Goal: Task Accomplishment & Management: Complete application form

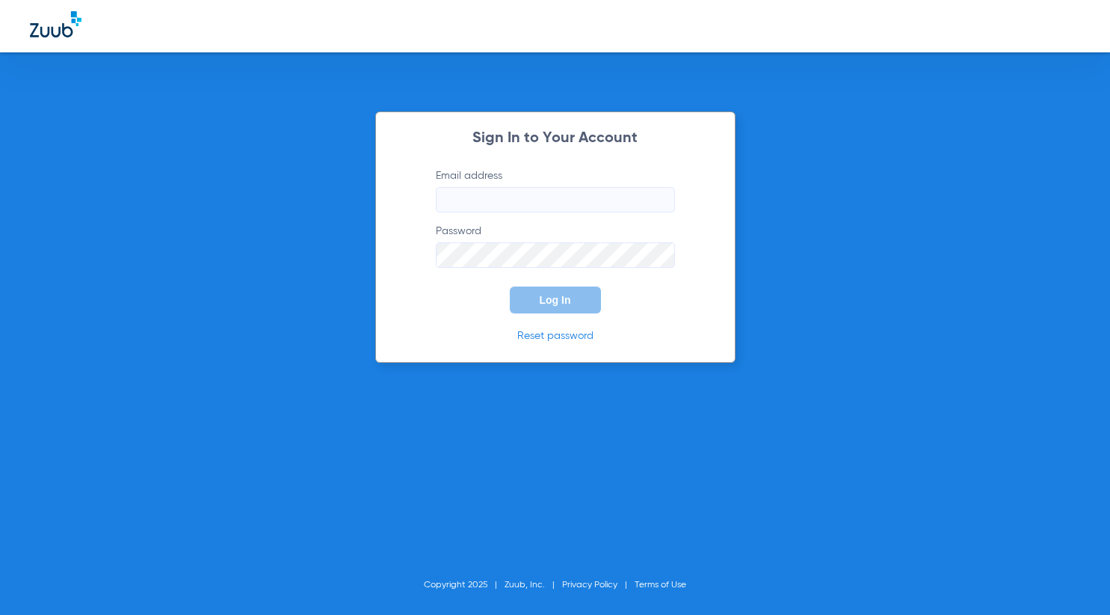
click at [561, 194] on input "Email address" at bounding box center [555, 199] width 239 height 25
type input "metro-ps@risas.com"
drag, startPoint x: 410, startPoint y: 220, endPoint x: 401, endPoint y: 182, distance: 39.3
drag, startPoint x: 401, startPoint y: 182, endPoint x: 736, endPoint y: 334, distance: 368.0
click at [797, 336] on div "Sign In to Your Account Email address metro-ps@risas.com Password Required Log …" at bounding box center [555, 307] width 1110 height 615
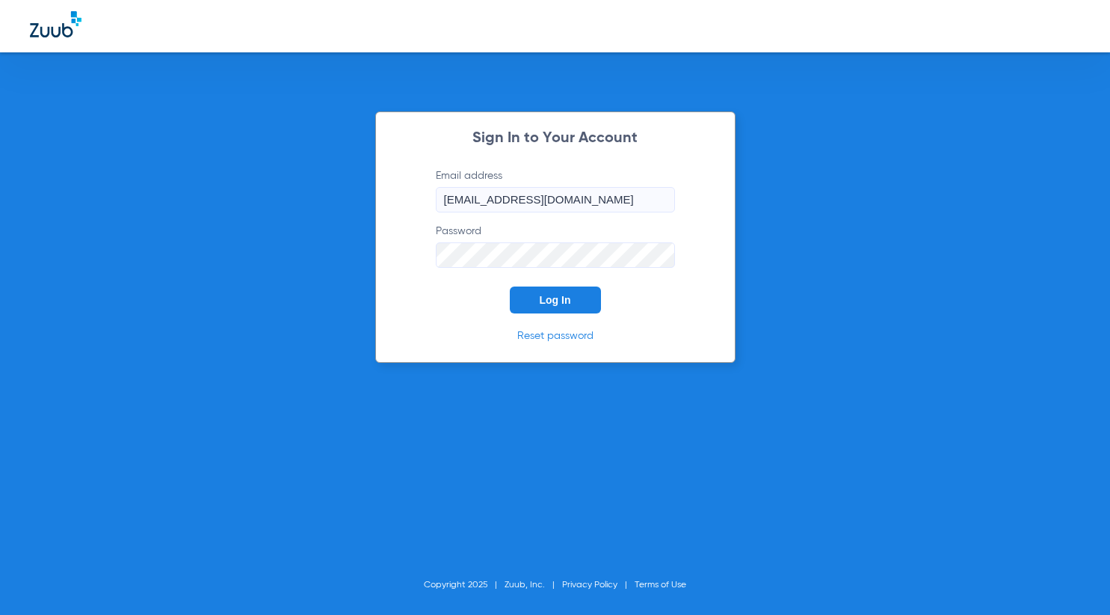
click at [510, 286] on button "Log In" at bounding box center [555, 299] width 91 height 27
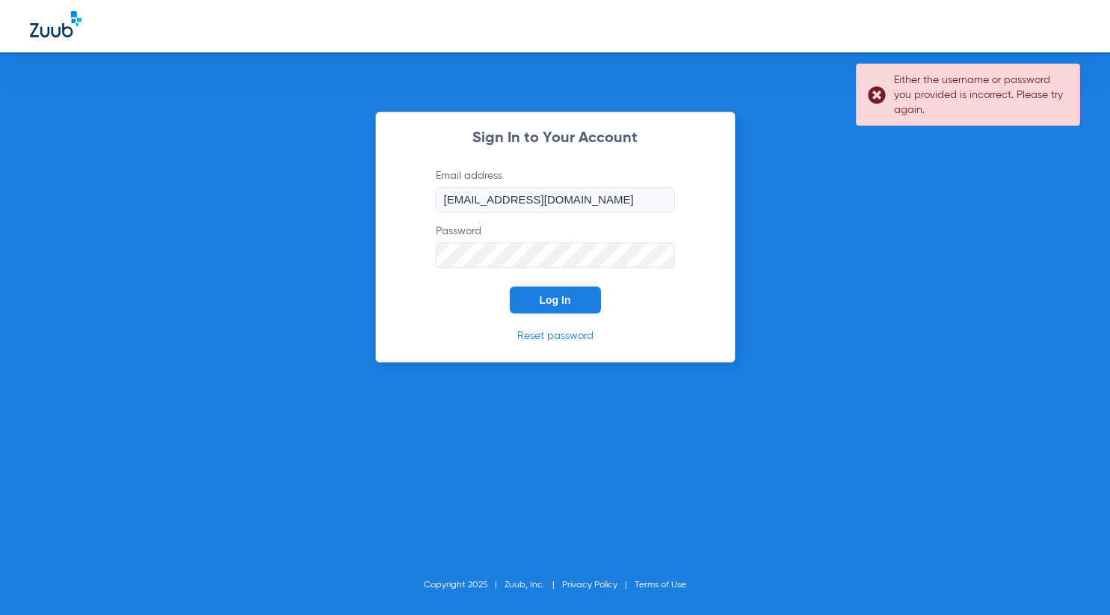
click at [46, 197] on div "Sign In to Your Account Email address metro-ps@risas.com Password Log In Reset …" at bounding box center [555, 307] width 1110 height 615
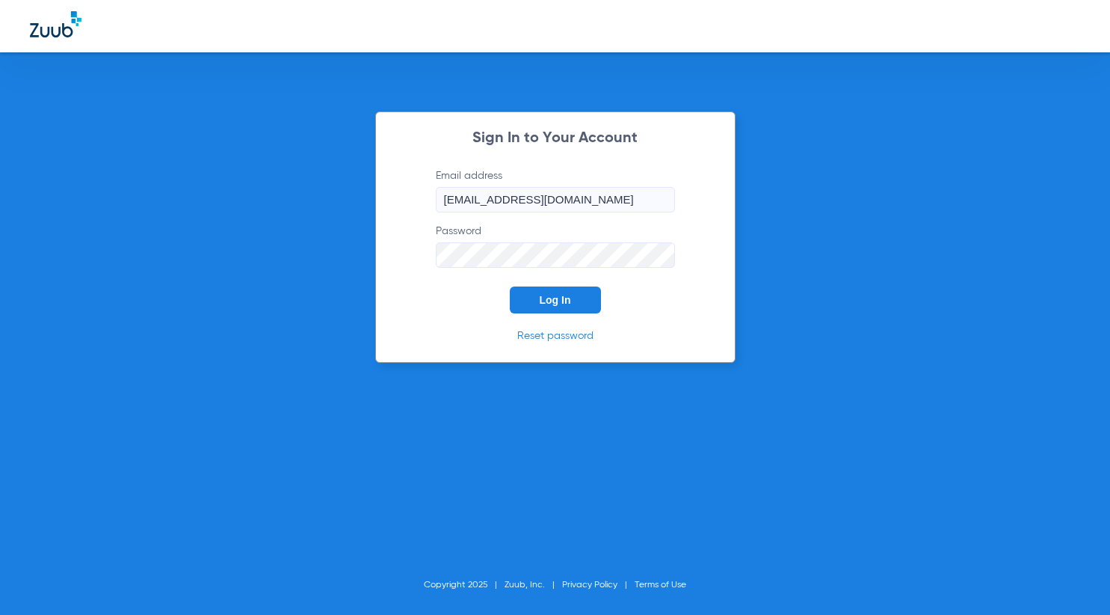
click at [510, 286] on button "Log In" at bounding box center [555, 299] width 91 height 27
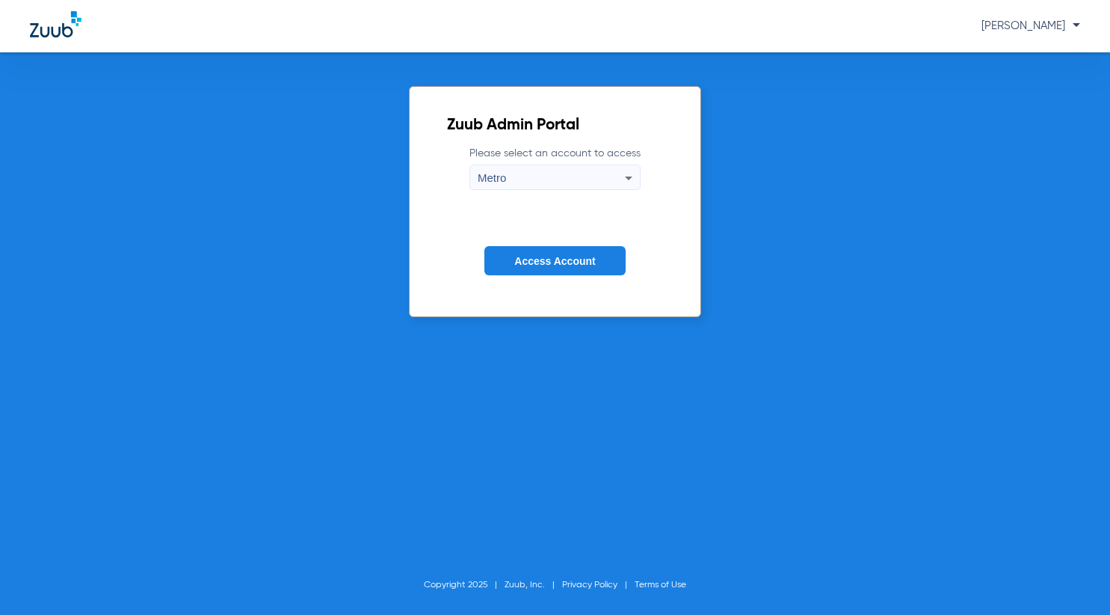
click at [591, 254] on button "Access Account" at bounding box center [554, 260] width 141 height 29
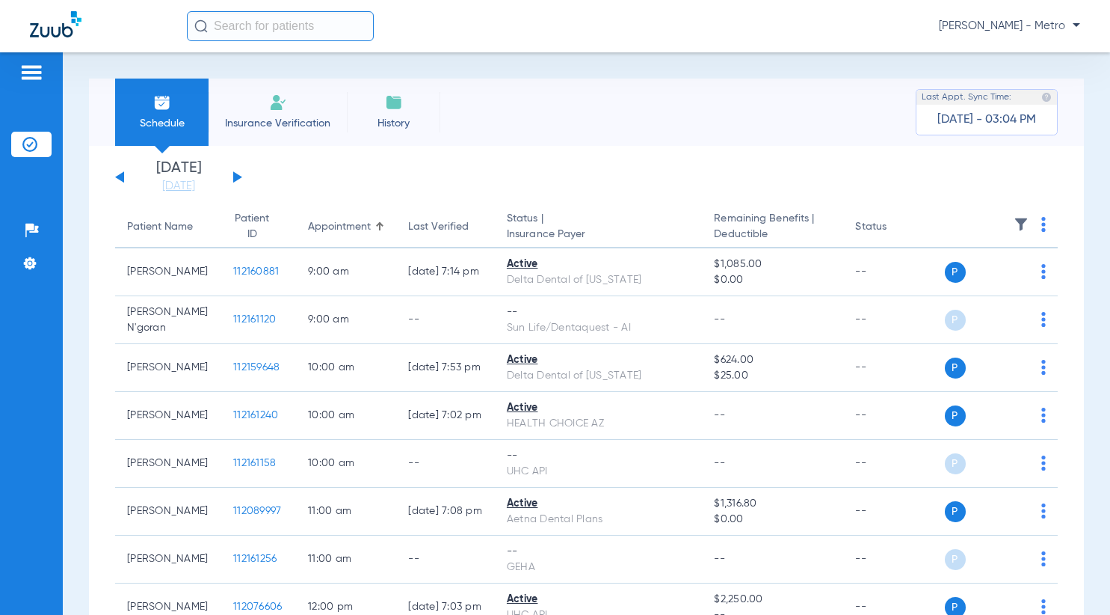
click at [301, 121] on span "Insurance Verification" at bounding box center [278, 123] width 116 height 15
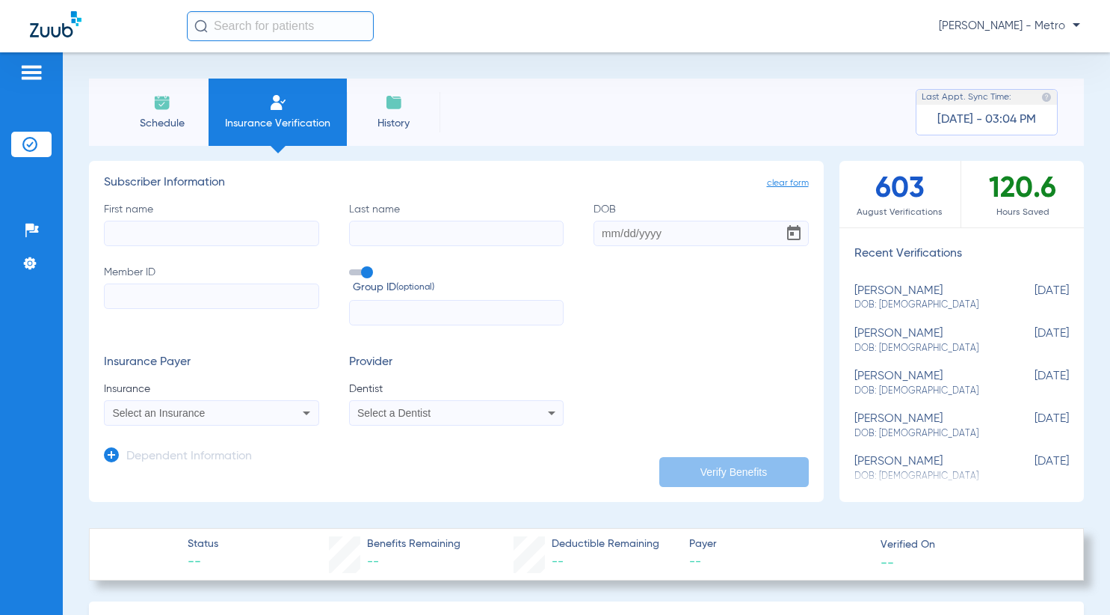
drag, startPoint x: 224, startPoint y: 229, endPoint x: 215, endPoint y: 261, distance: 33.4
click at [223, 229] on input "First name" at bounding box center [211, 233] width 215 height 25
click at [248, 410] on div "Select an Insurance" at bounding box center [192, 412] width 158 height 10
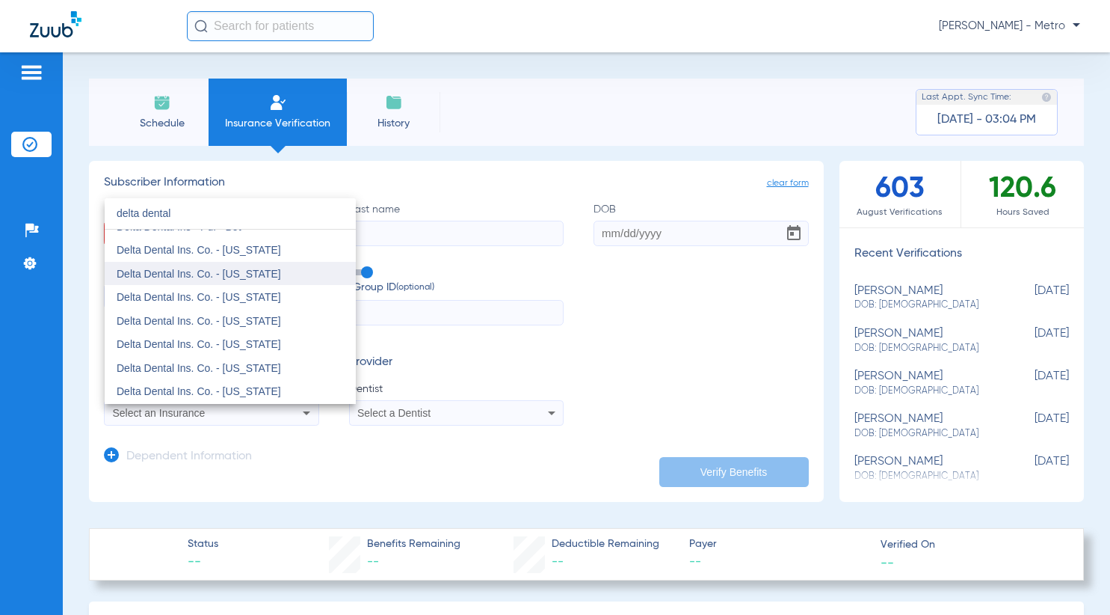
scroll to position [75, 0]
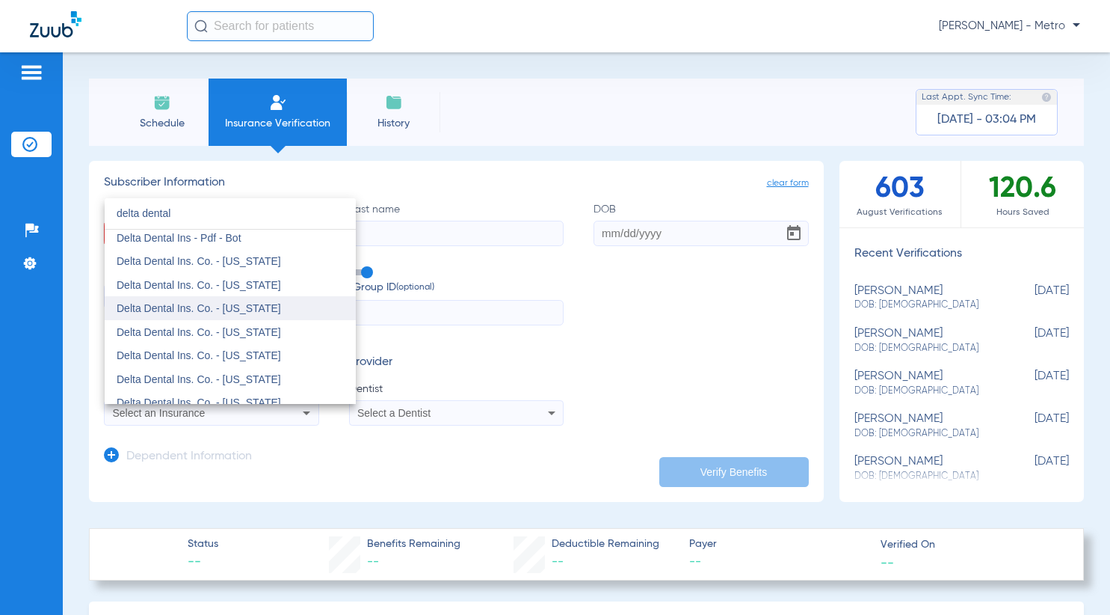
type input "delta dental"
drag, startPoint x: 257, startPoint y: 310, endPoint x: 263, endPoint y: 304, distance: 7.9
click at [257, 310] on span "Delta Dental Ins. Co. - [US_STATE]" at bounding box center [199, 308] width 164 height 12
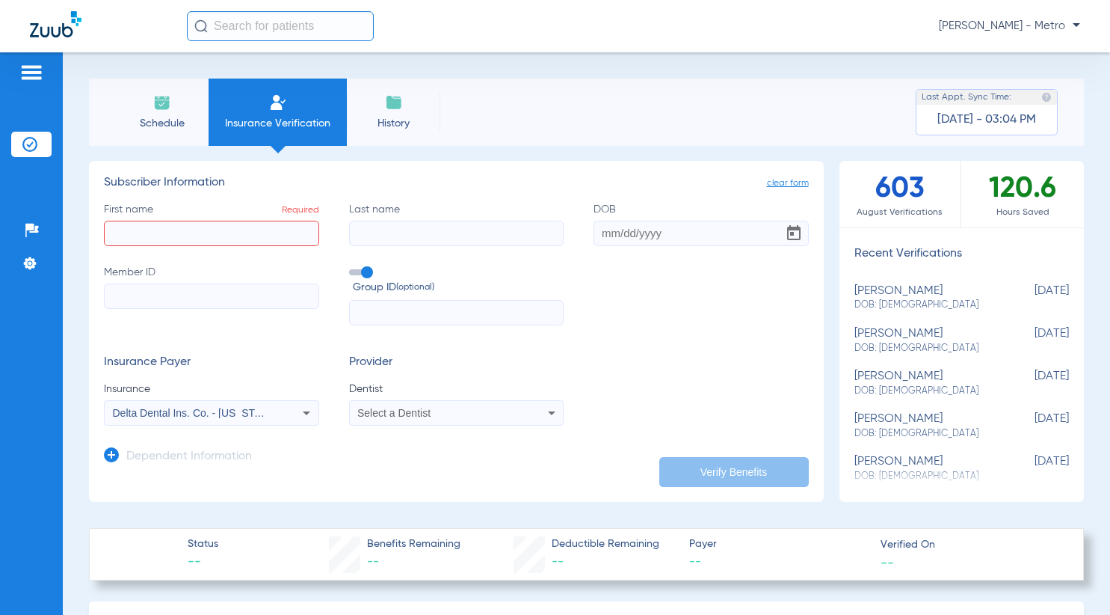
click at [231, 233] on input "First name Required" at bounding box center [211, 233] width 215 height 25
click at [253, 233] on input "First name Required" at bounding box center [211, 233] width 215 height 25
type input "elisa"
type input "leon"
type input "01/27/1981"
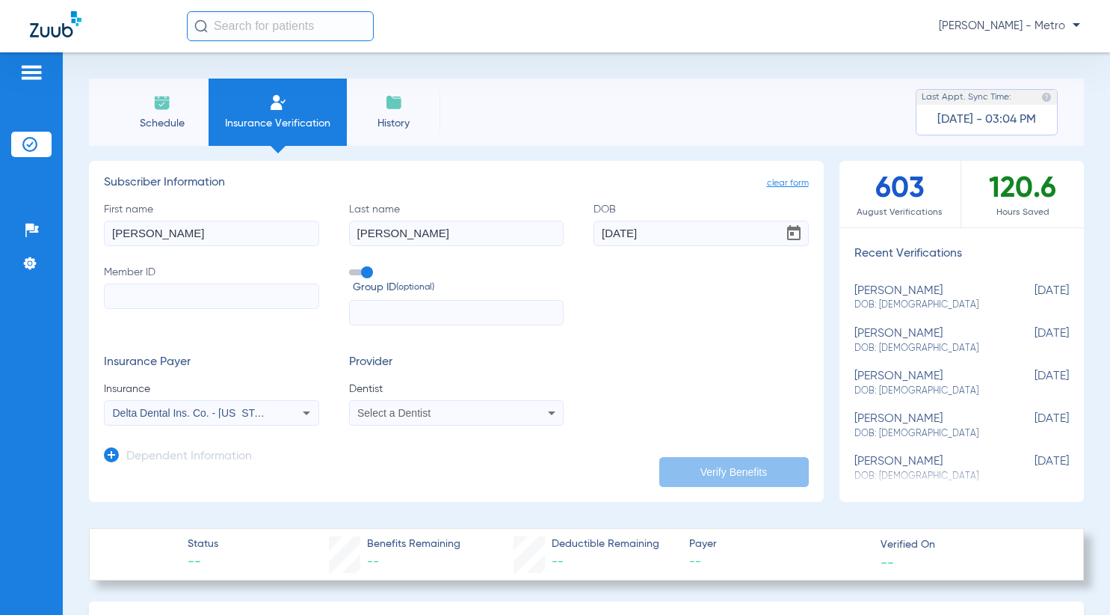
click at [171, 293] on input "Member ID" at bounding box center [211, 295] width 215 height 25
paste input "118267782401"
type input "118267782401"
drag, startPoint x: 473, startPoint y: 425, endPoint x: 472, endPoint y: 413, distance: 11.2
click at [473, 421] on mat-select "Select a Dentist" at bounding box center [456, 412] width 215 height 25
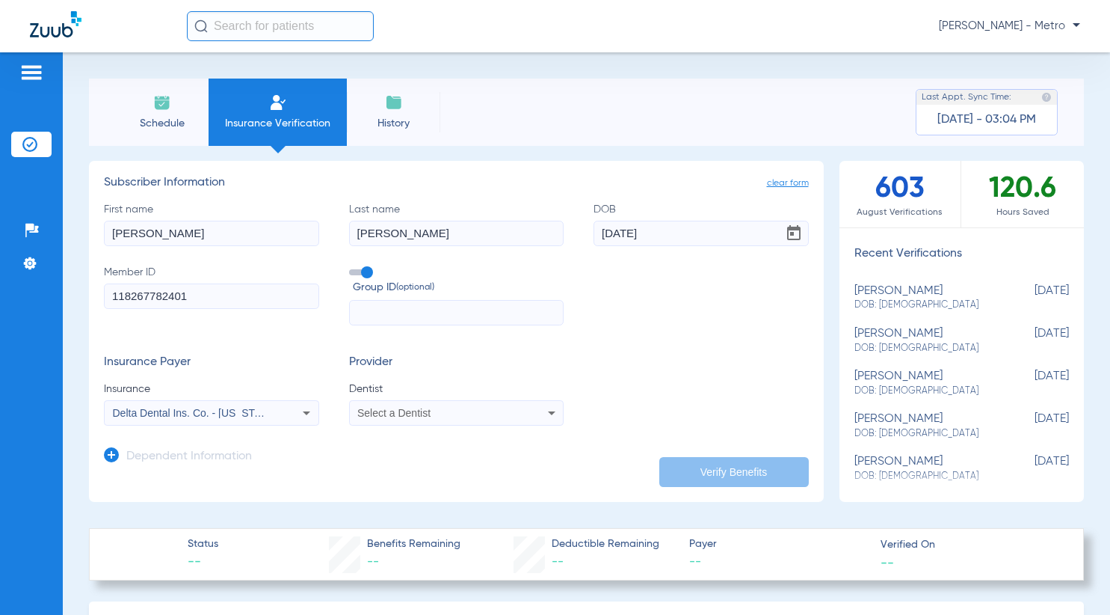
click at [472, 413] on div "Select a Dentist" at bounding box center [436, 412] width 158 height 10
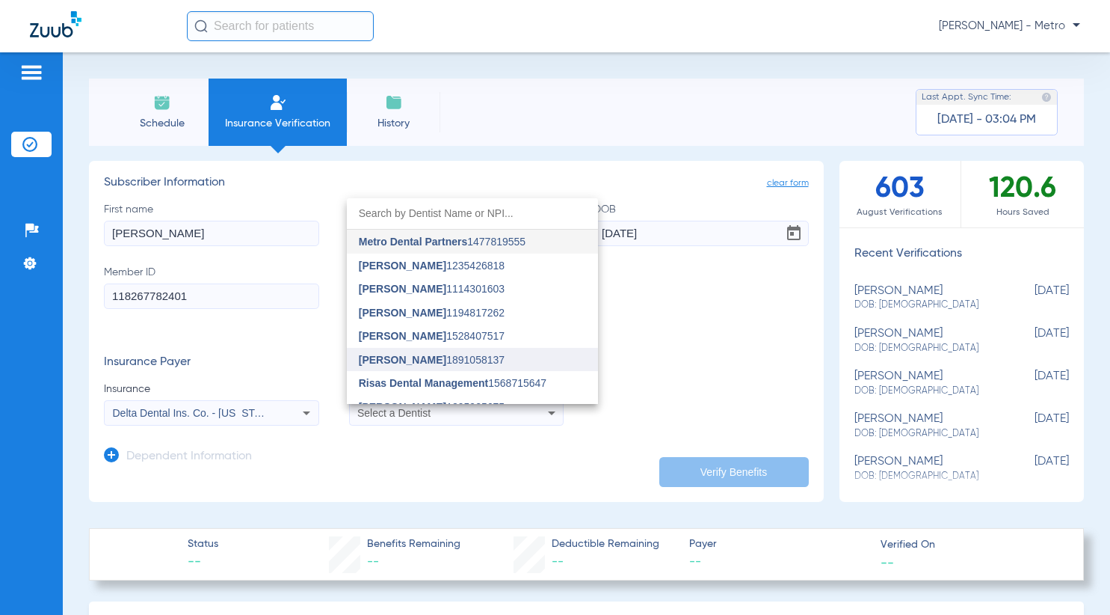
click at [442, 364] on span "Bret Groneman 1891058137" at bounding box center [432, 359] width 146 height 10
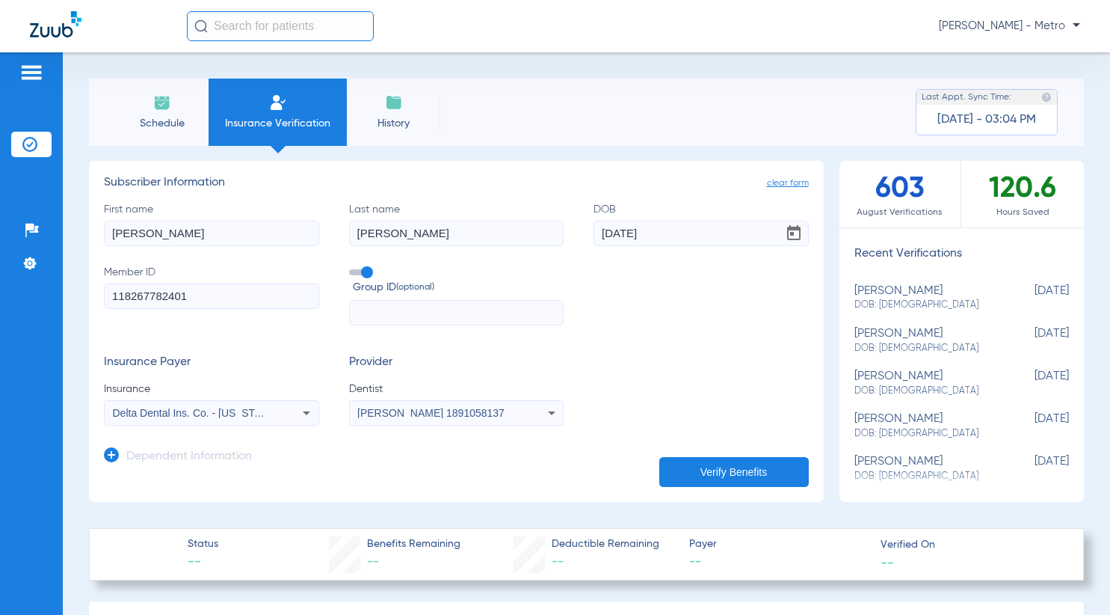
click at [728, 472] on button "Verify Benefits" at bounding box center [734, 472] width 150 height 30
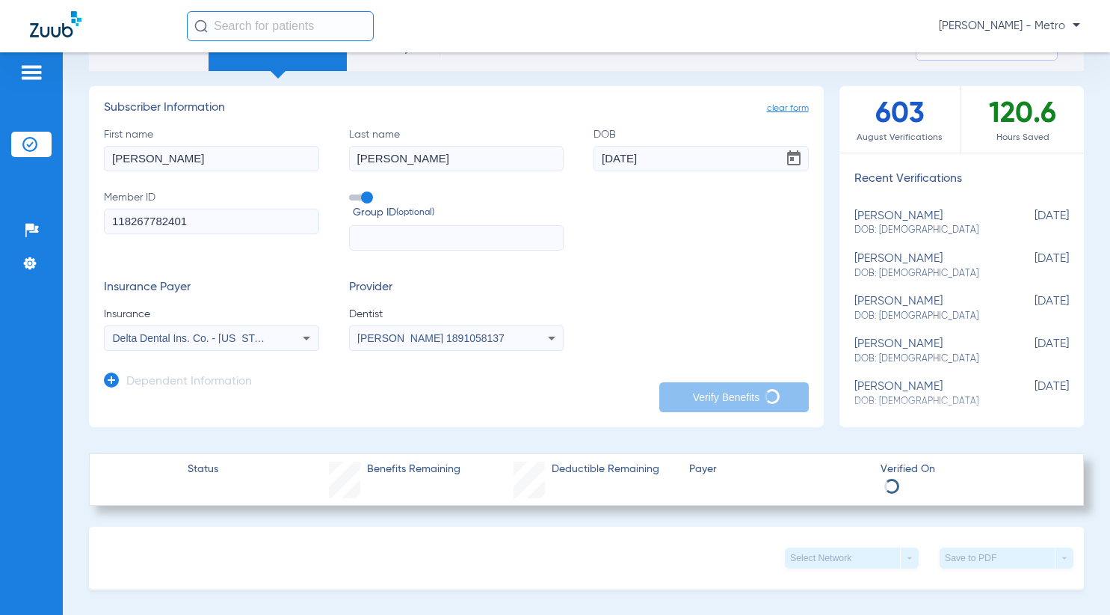
click at [205, 407] on app-manual-verification-form "clear form Subscriber Information First name elisa Last name leon DOB 01/27/198…" at bounding box center [456, 256] width 735 height 341
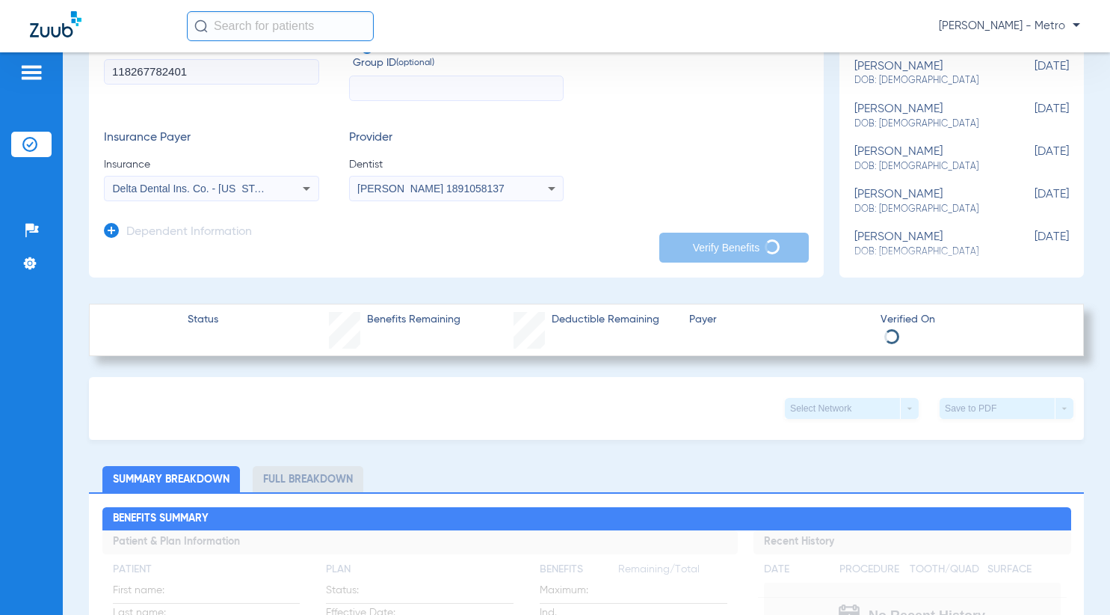
scroll to position [374, 0]
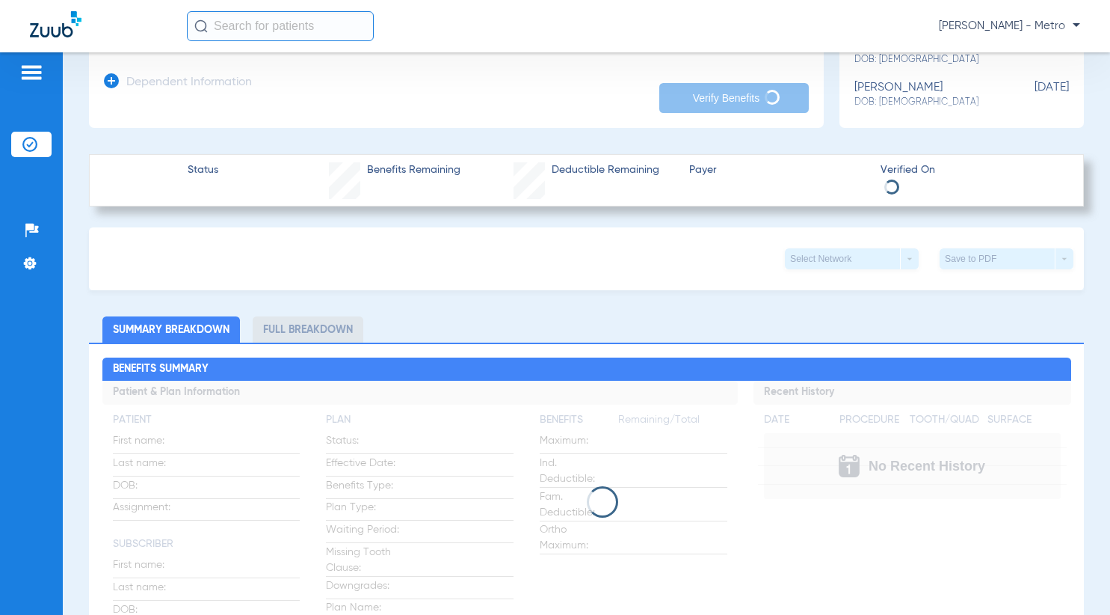
drag, startPoint x: 750, startPoint y: 34, endPoint x: 742, endPoint y: 33, distance: 7.5
click at [746, 34] on div "[PERSON_NAME] - Metro" at bounding box center [633, 26] width 893 height 30
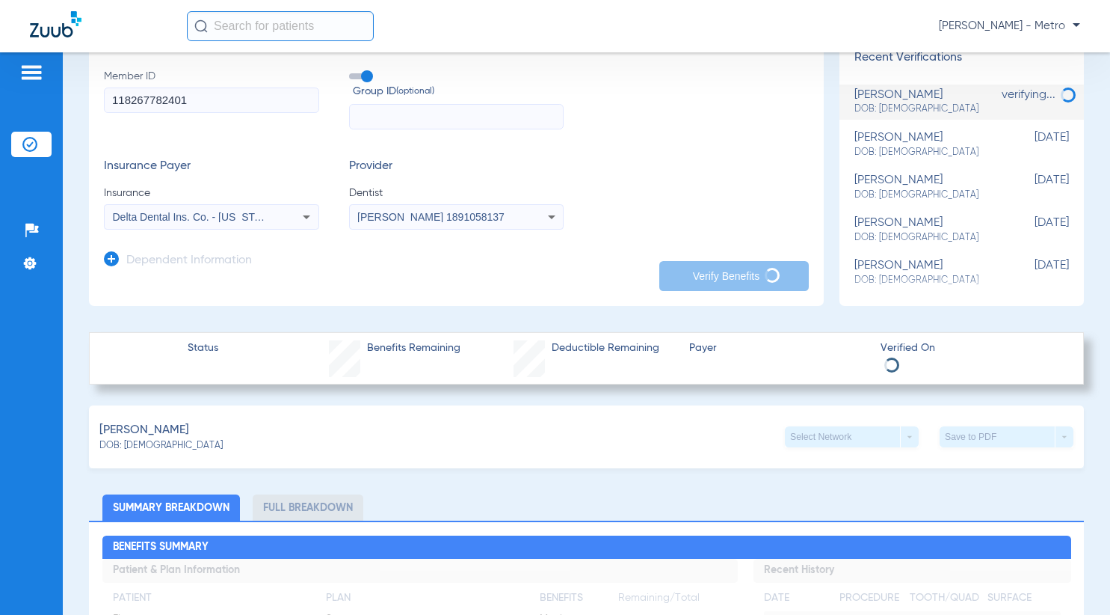
scroll to position [75, 0]
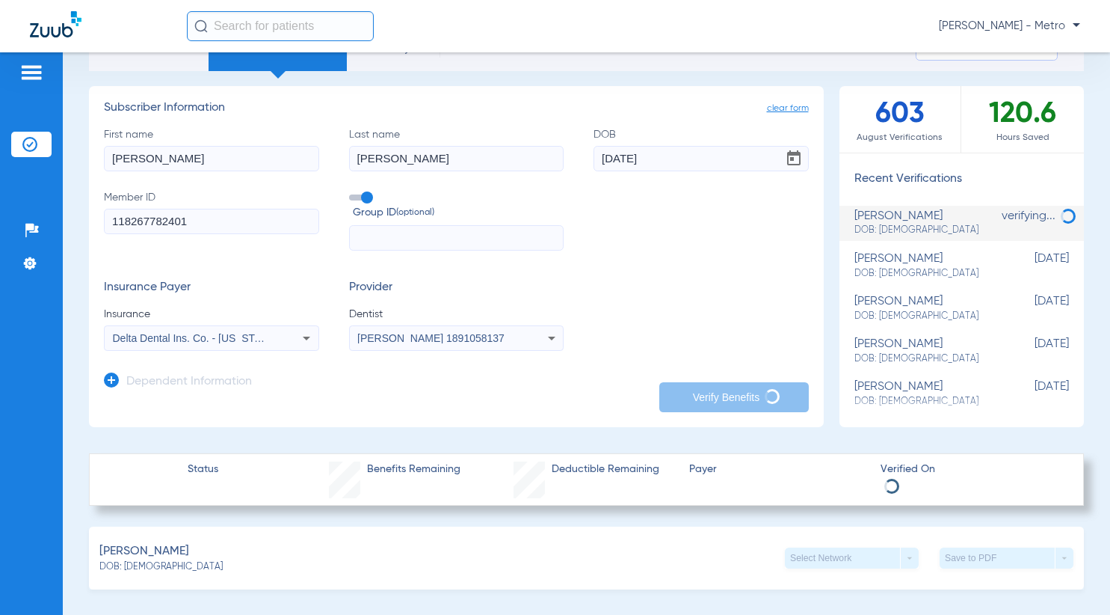
click at [595, 34] on div "[PERSON_NAME] - Metro" at bounding box center [633, 26] width 893 height 30
drag, startPoint x: 638, startPoint y: 28, endPoint x: 25, endPoint y: 186, distance: 632.3
click at [637, 29] on div "[PERSON_NAME] - Metro" at bounding box center [633, 26] width 893 height 30
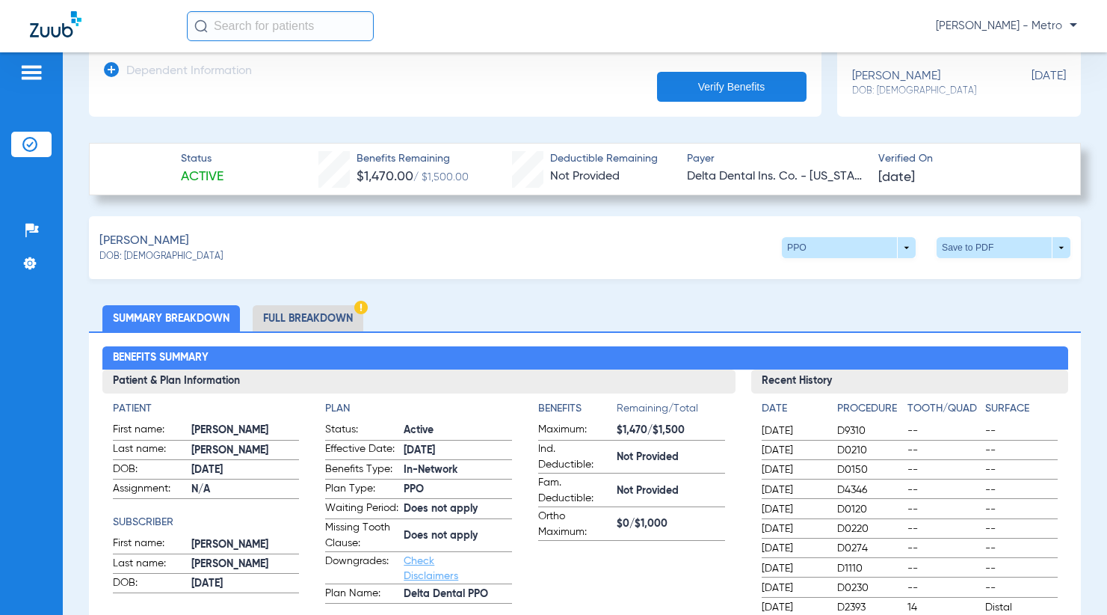
scroll to position [559, 0]
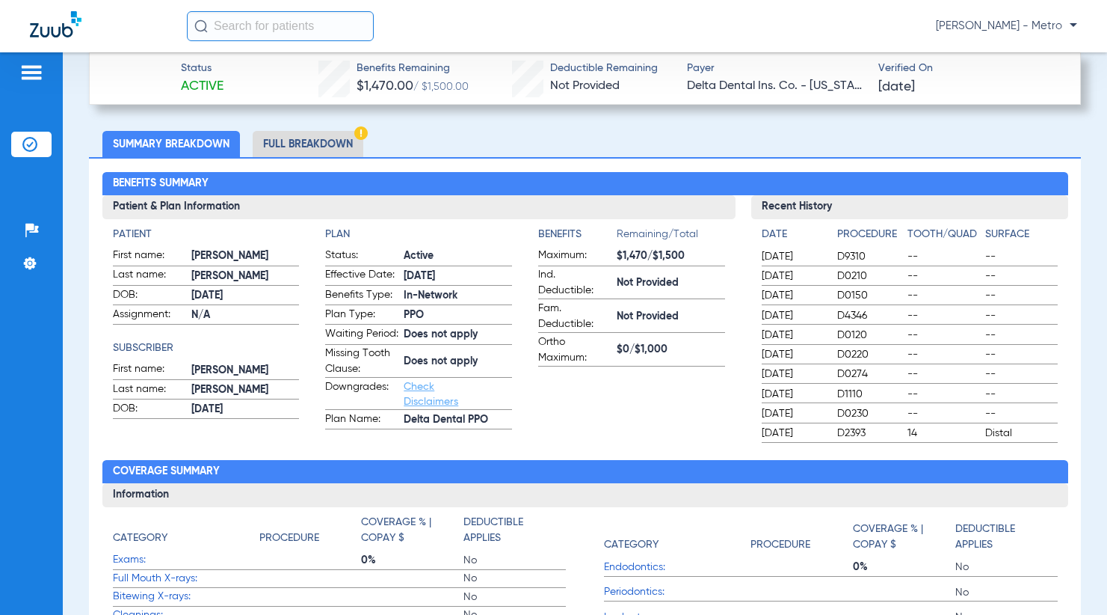
click at [307, 143] on li "Full Breakdown" at bounding box center [308, 144] width 111 height 26
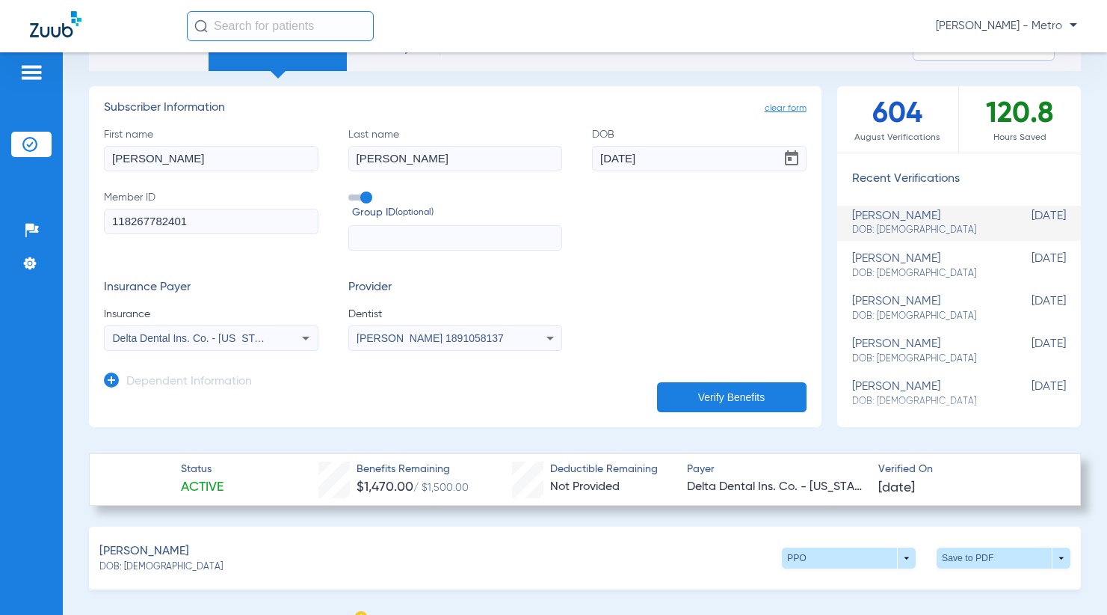
scroll to position [0, 0]
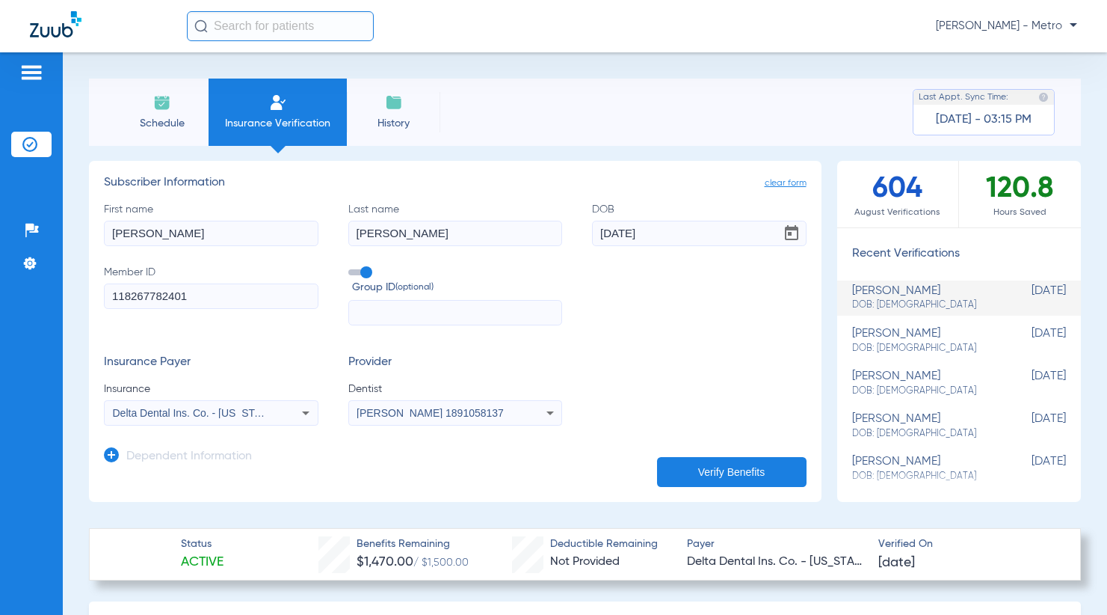
drag, startPoint x: 286, startPoint y: 120, endPoint x: 277, endPoint y: 110, distance: 13.3
click at [285, 120] on span "Insurance Verification" at bounding box center [278, 123] width 116 height 15
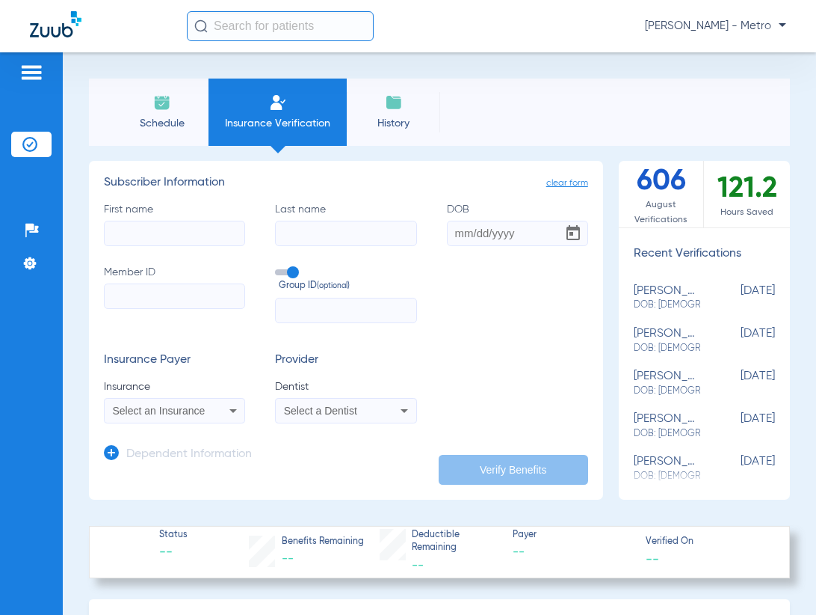
click at [210, 250] on div "First name Last name DOB Member ID Group ID (optional)" at bounding box center [346, 262] width 484 height 121
click at [208, 235] on input "First name" at bounding box center [174, 233] width 141 height 25
type input "[PERSON_NAME]"
type input "[DATE]"
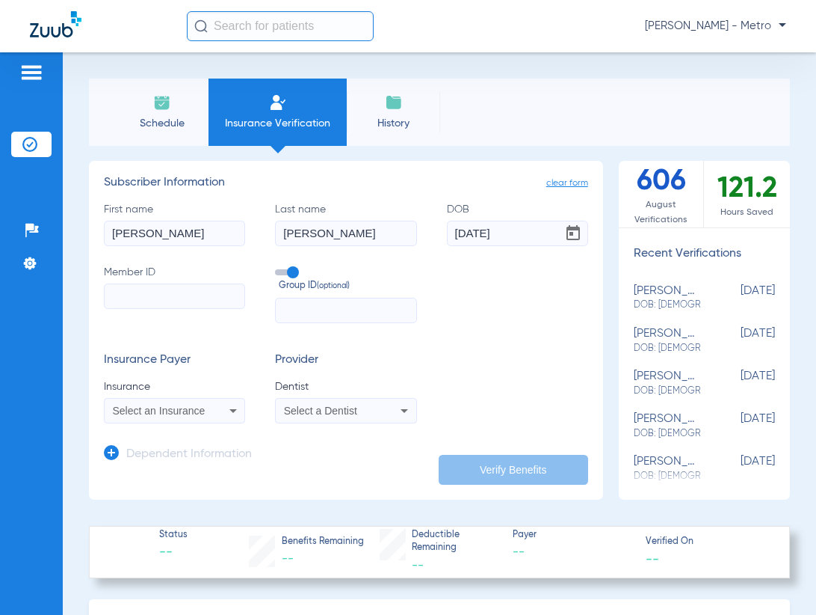
click at [189, 301] on input "Member ID" at bounding box center [174, 295] width 141 height 25
paste input "919559981"
type input "919559981"
click at [203, 414] on div "Select an Insurance" at bounding box center [175, 410] width 140 height 18
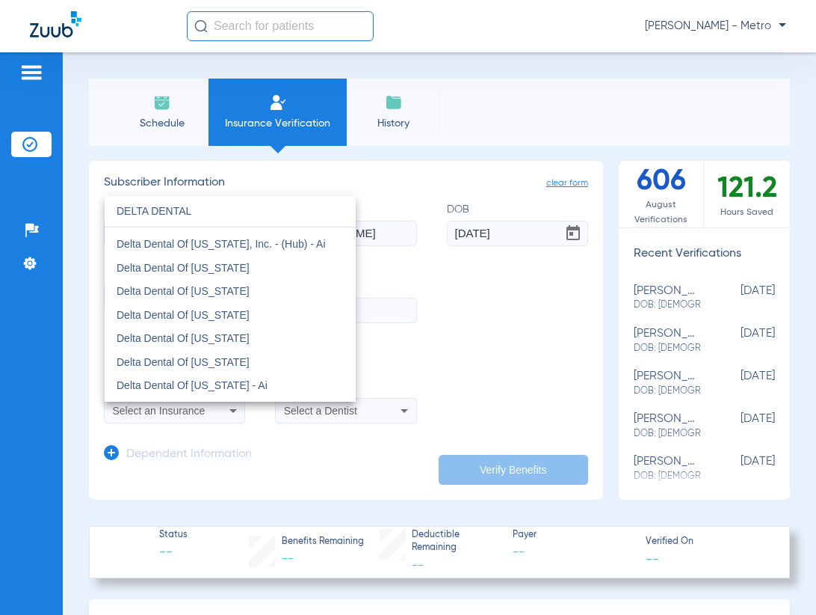
scroll to position [822, 0]
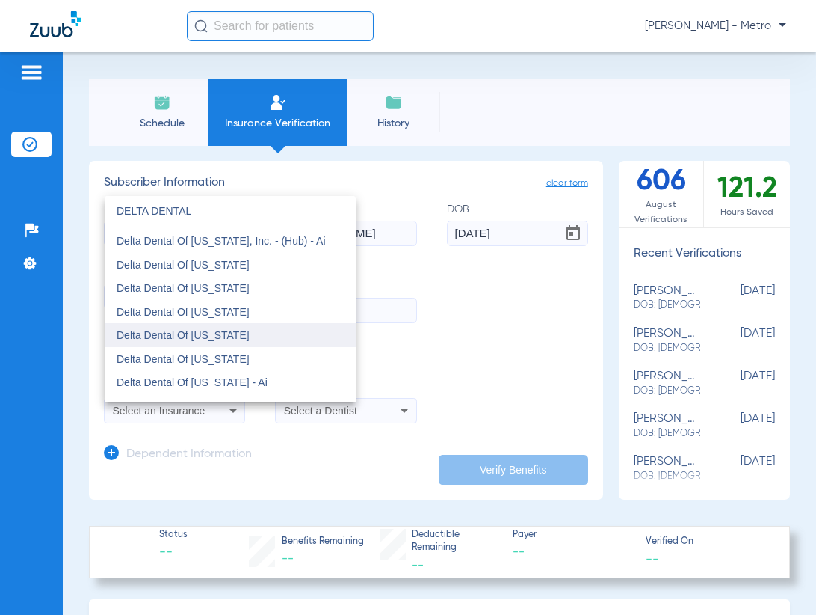
type input "DELTA DENTAL"
click at [224, 340] on span "Delta Dental Of [US_STATE]" at bounding box center [183, 335] width 133 height 12
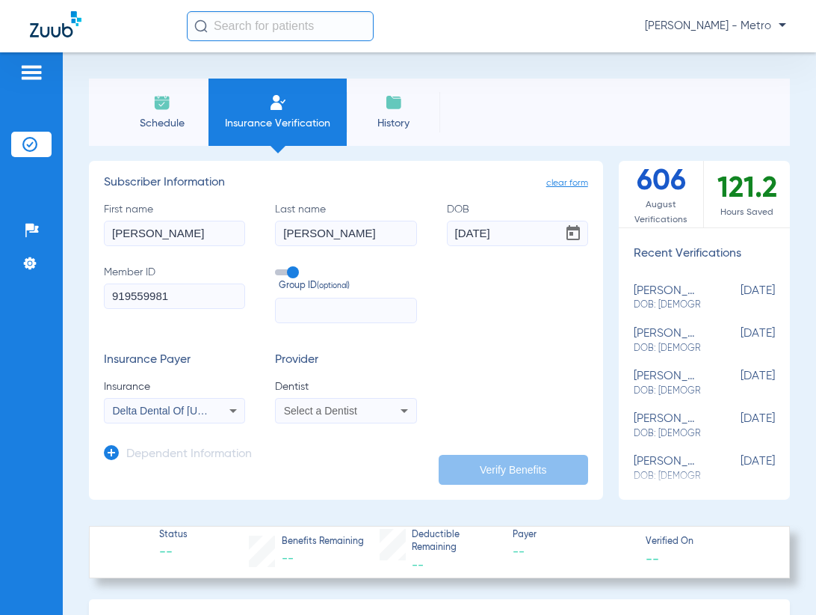
drag, startPoint x: 304, startPoint y: 404, endPoint x: 303, endPoint y: 414, distance: 9.7
click at [303, 414] on span "Select a Dentist" at bounding box center [320, 410] width 73 height 12
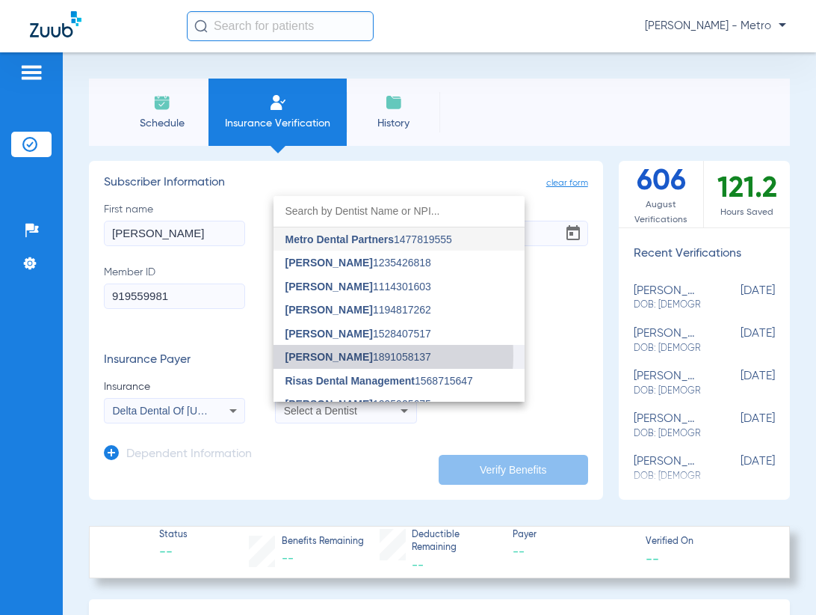
drag, startPoint x: 324, startPoint y: 357, endPoint x: 350, endPoint y: 366, distance: 27.0
click at [324, 358] on span "[PERSON_NAME]" at bounding box center [329, 357] width 87 height 12
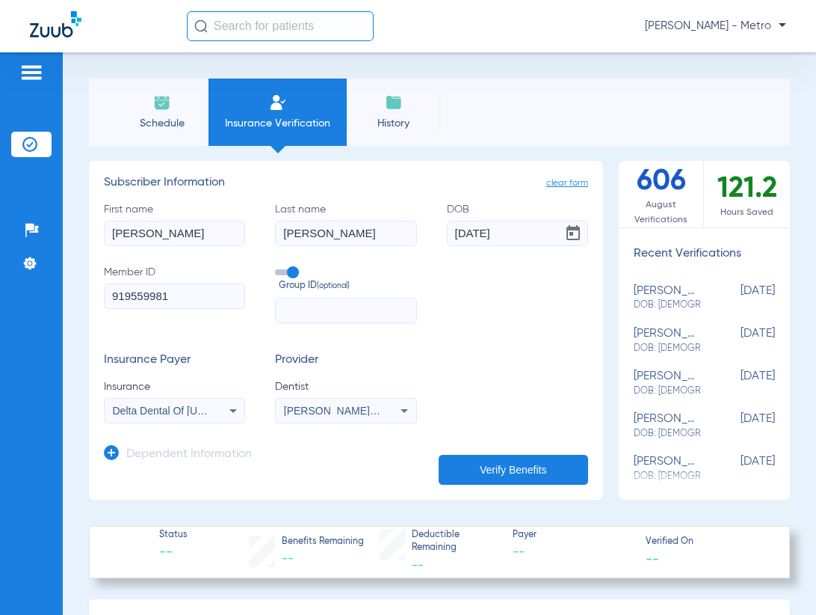
drag, startPoint x: 533, startPoint y: 469, endPoint x: 552, endPoint y: 456, distance: 22.6
click at [532, 469] on button "Verify Benefits" at bounding box center [514, 470] width 150 height 30
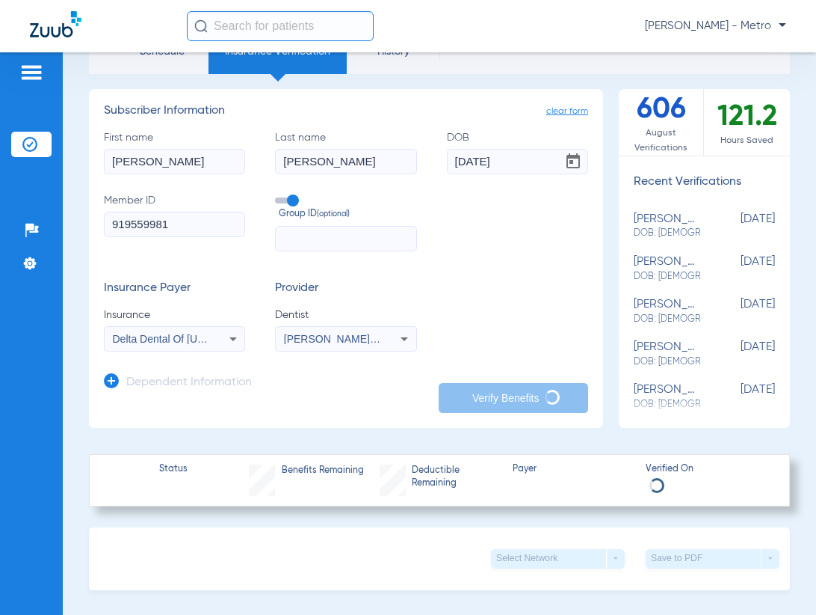
scroll to position [0, 0]
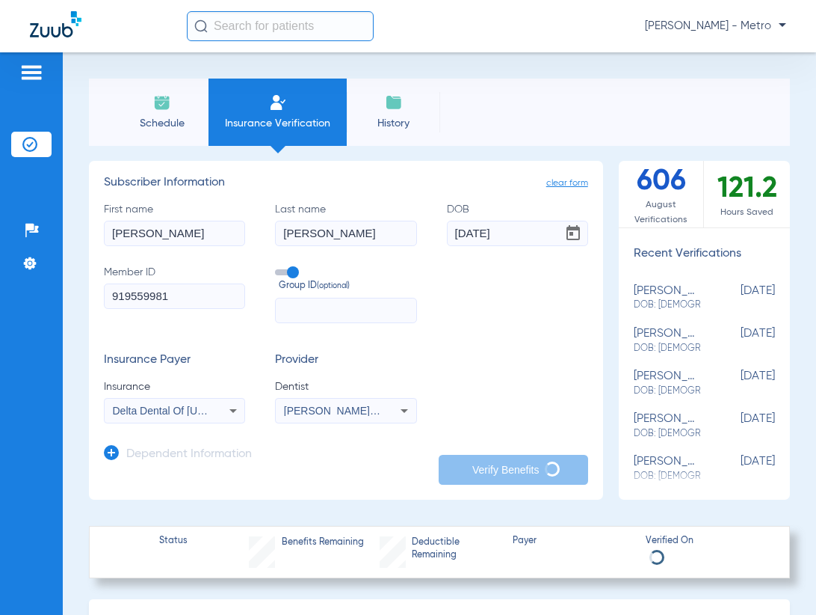
click at [217, 422] on mat-select "Delta Dental Of [US_STATE]" at bounding box center [174, 410] width 141 height 25
click at [206, 413] on span "Delta Dental Of [US_STATE]" at bounding box center [179, 410] width 133 height 12
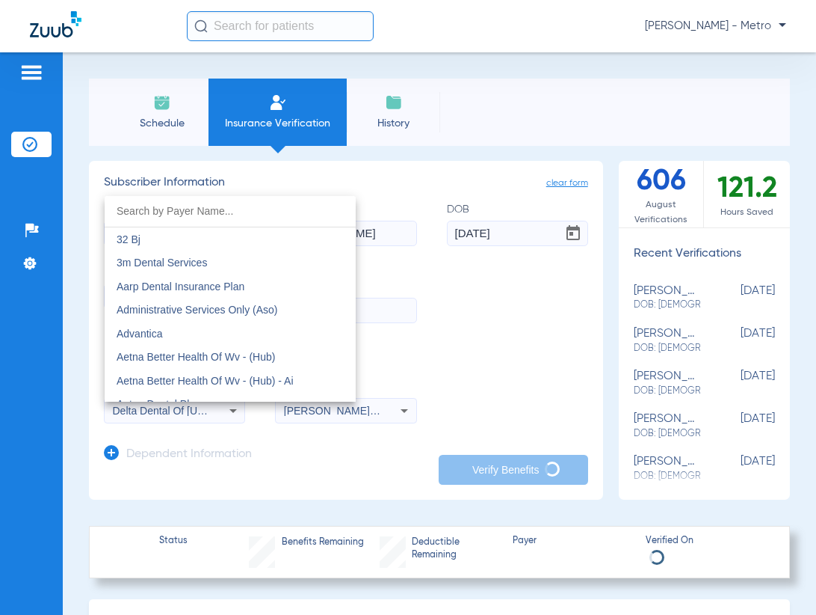
scroll to position [3241, 0]
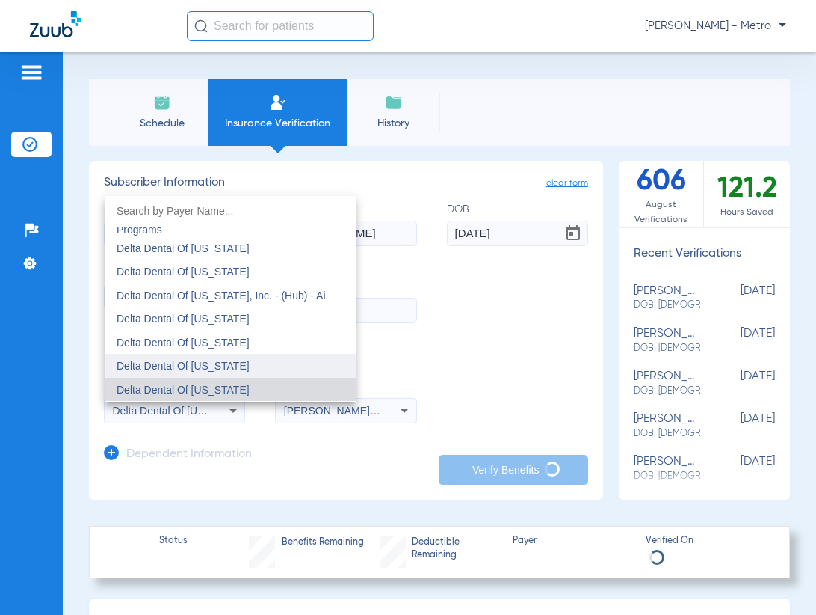
click at [244, 361] on mat-option "Delta Dental Of [US_STATE]" at bounding box center [230, 366] width 251 height 24
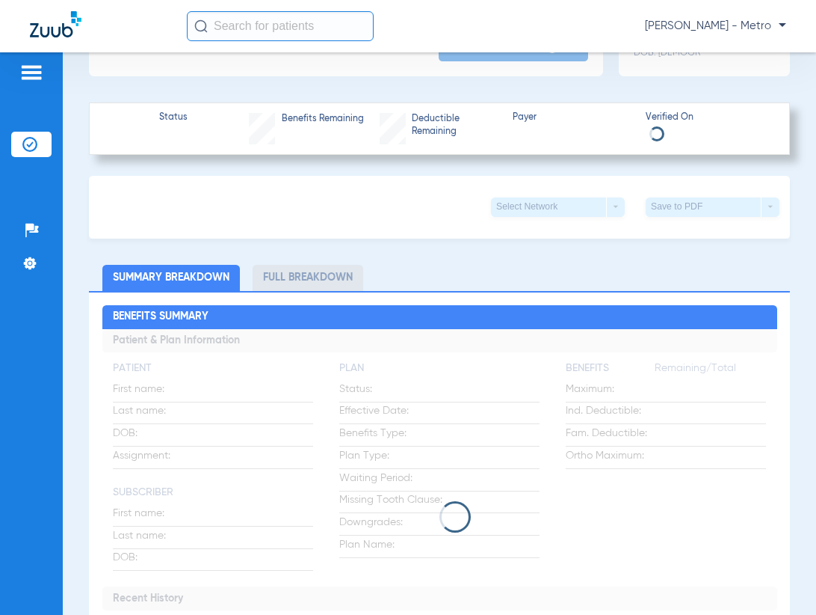
scroll to position [449, 0]
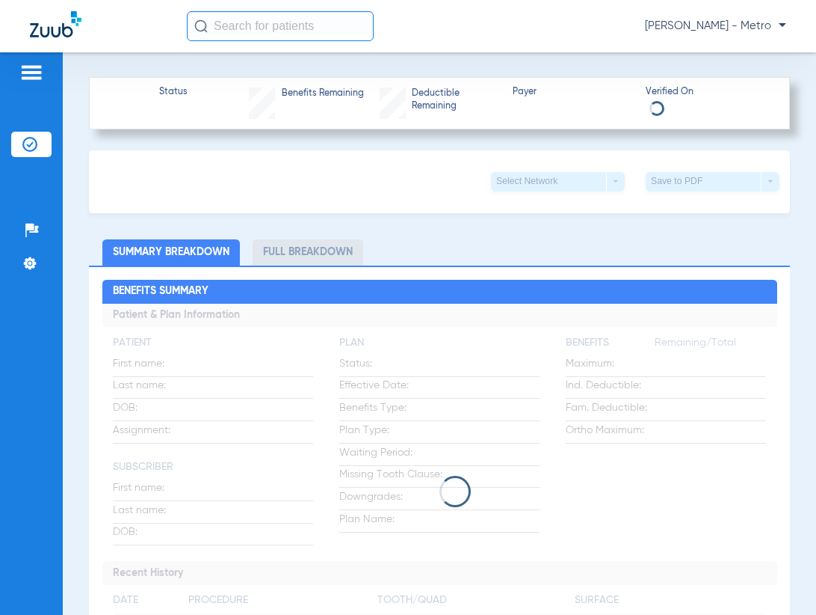
drag, startPoint x: 372, startPoint y: 487, endPoint x: 360, endPoint y: 493, distance: 13.4
click at [372, 487] on div at bounding box center [439, 490] width 675 height 31
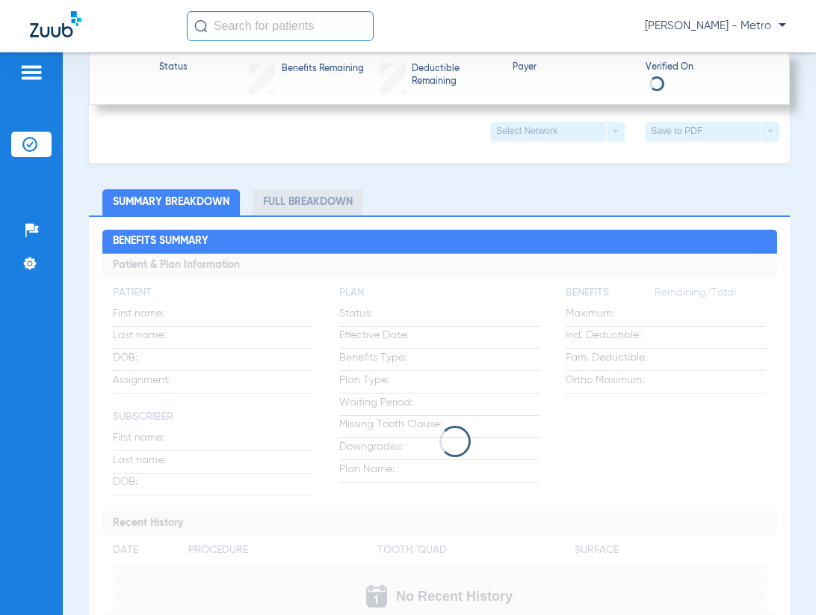
scroll to position [523, 0]
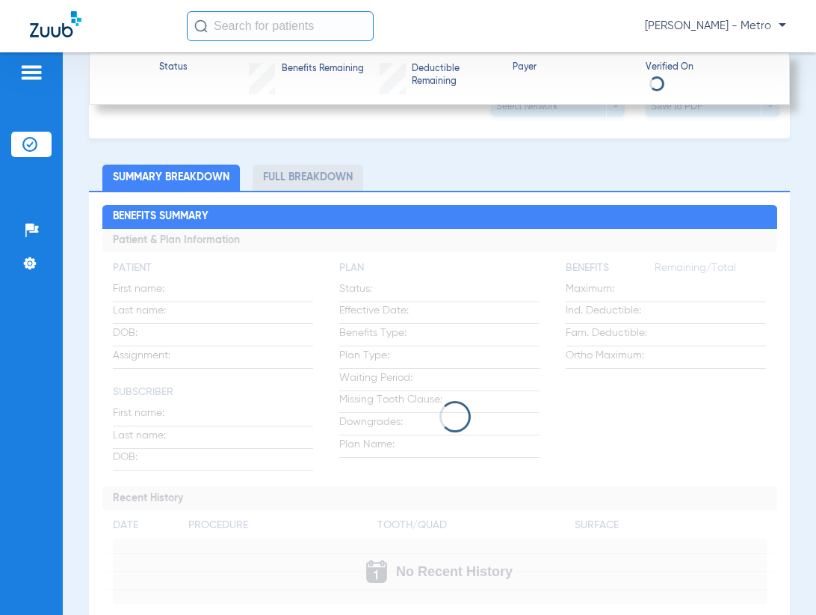
click at [509, 302] on app-loading-indicator at bounding box center [439, 417] width 675 height 376
click at [508, 303] on app-loading-indicator at bounding box center [439, 417] width 675 height 376
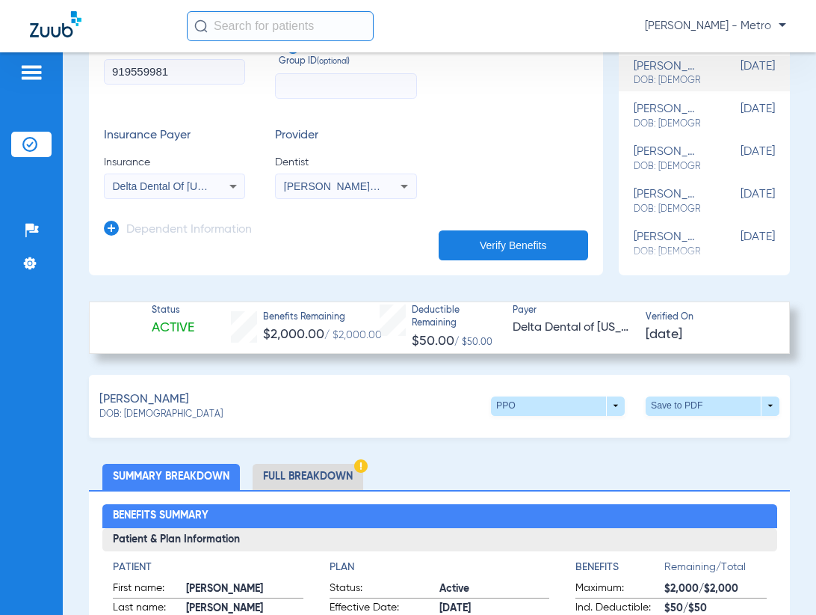
scroll to position [0, 0]
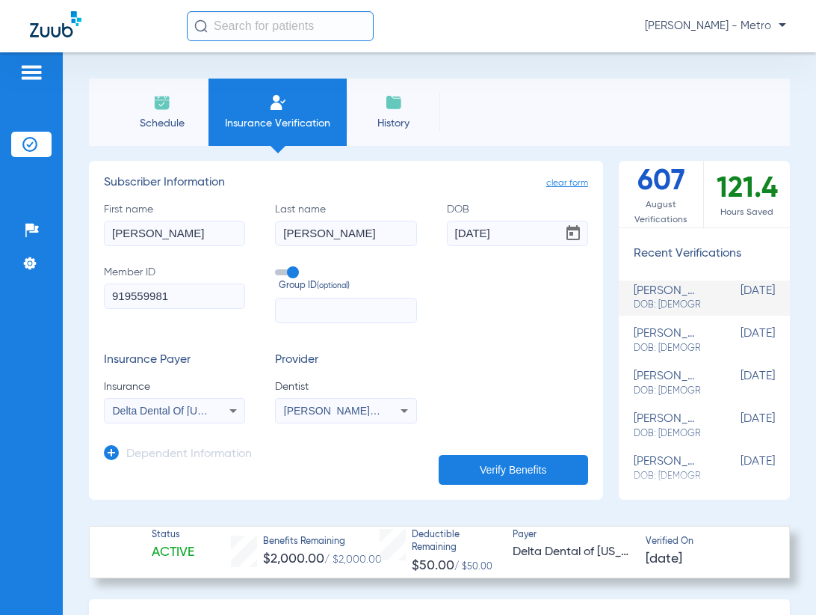
drag, startPoint x: 277, startPoint y: 125, endPoint x: 202, endPoint y: 83, distance: 85.7
click at [277, 127] on span "Insurance Verification" at bounding box center [278, 123] width 116 height 15
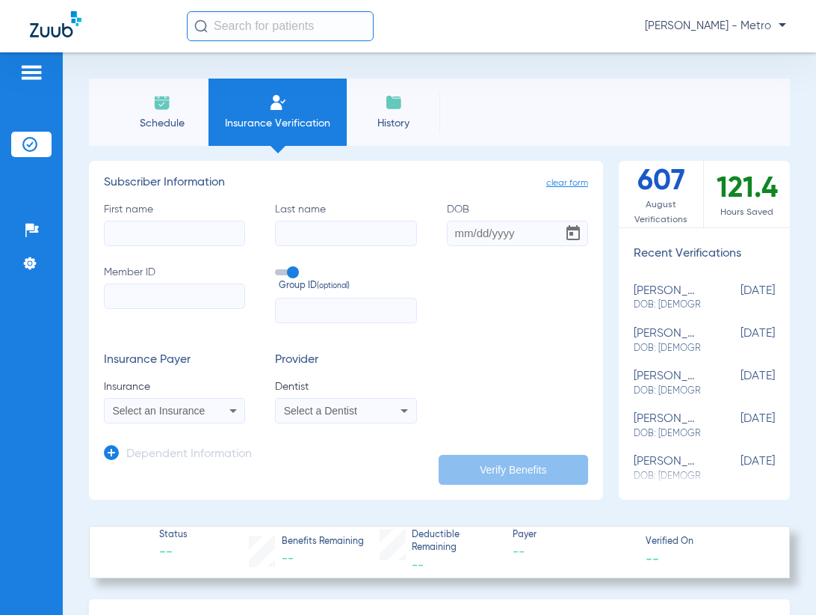
click at [179, 300] on input "Member ID" at bounding box center [174, 295] width 141 height 25
paste input "05000009450266"
type input "05000009450266"
drag, startPoint x: 140, startPoint y: 240, endPoint x: 143, endPoint y: 248, distance: 8.8
click at [141, 241] on input "First name" at bounding box center [174, 233] width 141 height 25
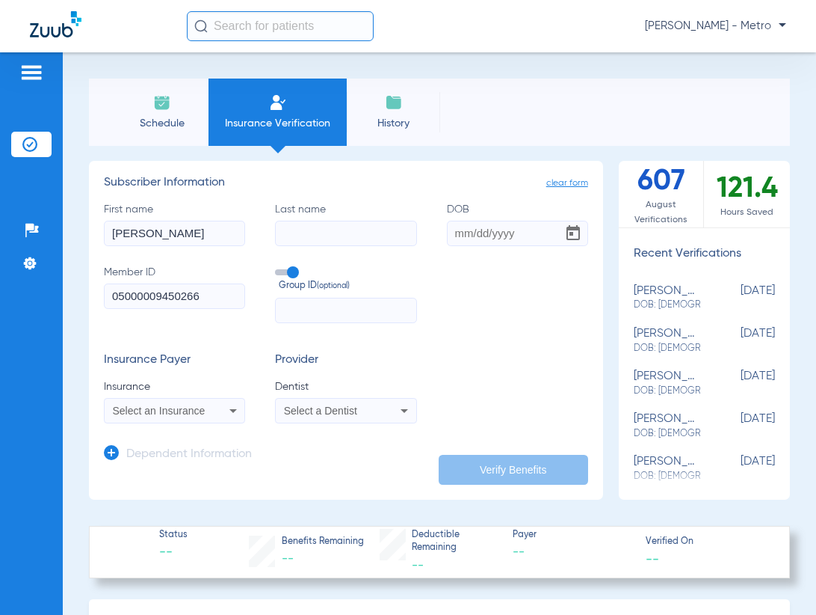
type input "[PERSON_NAME]"
click at [459, 230] on input "DOB" at bounding box center [517, 233] width 141 height 25
type input "[DATE]"
click at [158, 410] on span "Select an Insurance" at bounding box center [159, 410] width 93 height 12
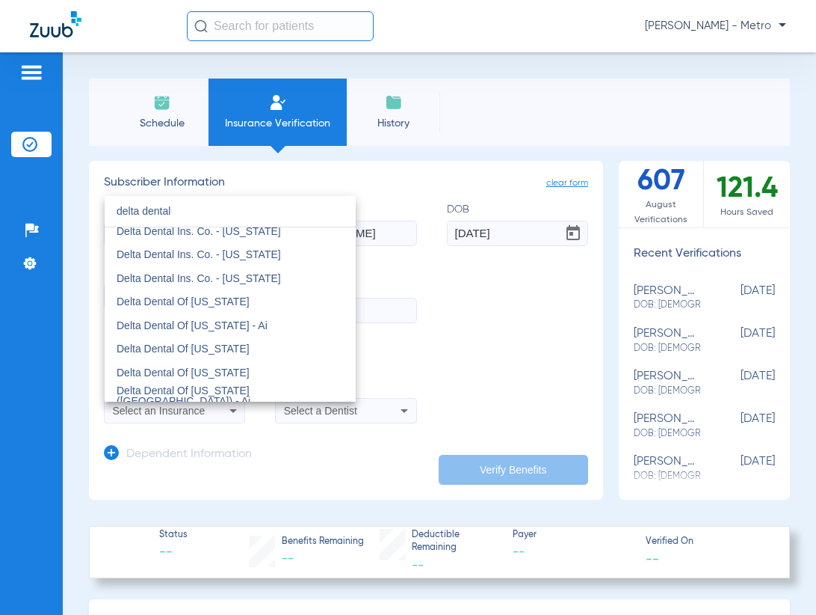
scroll to position [299, 0]
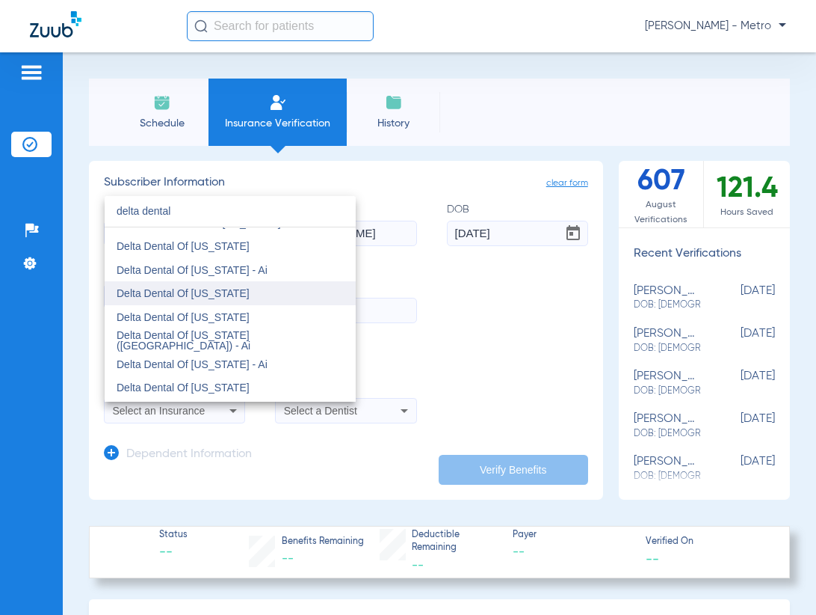
type input "delta dental"
drag, startPoint x: 253, startPoint y: 294, endPoint x: 243, endPoint y: 283, distance: 15.3
click at [254, 292] on mat-option "Delta Dental Of [US_STATE]" at bounding box center [230, 293] width 251 height 24
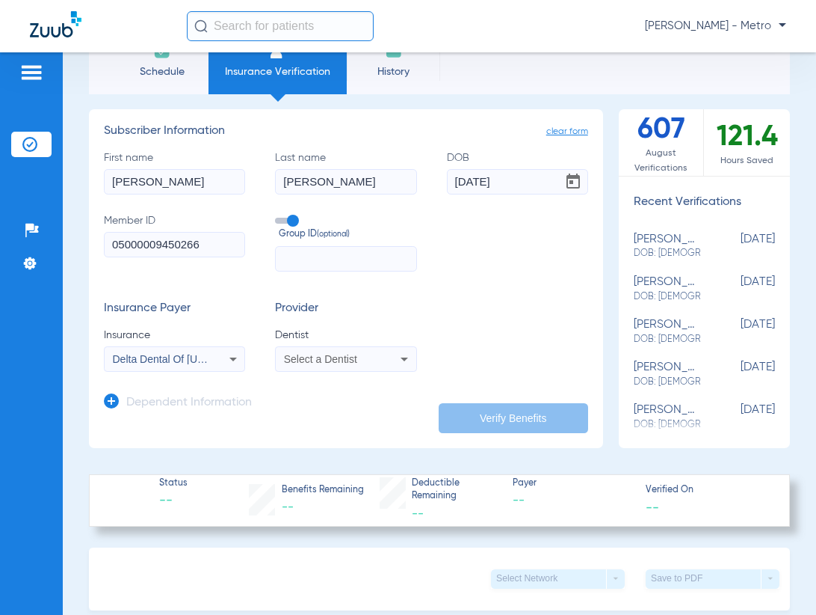
scroll to position [75, 0]
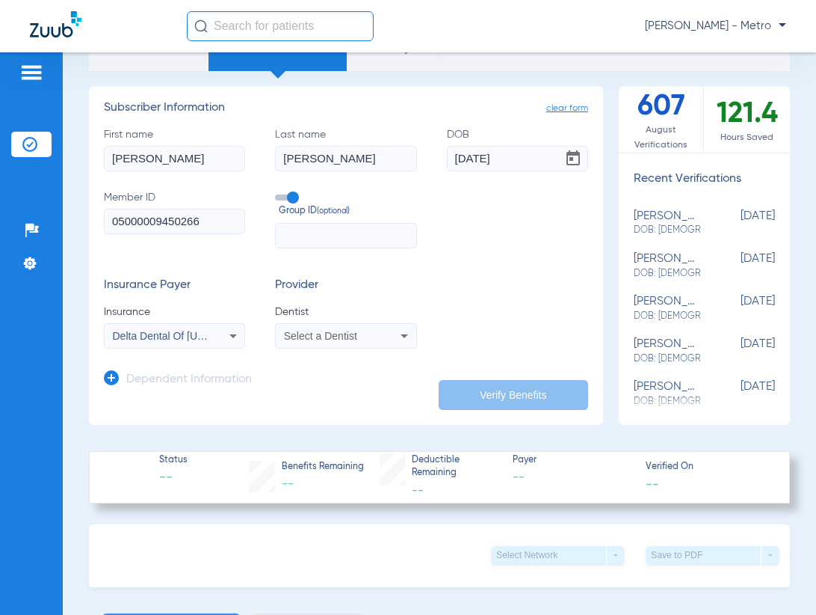
click at [385, 325] on mat-select "Select a Dentist" at bounding box center [345, 335] width 141 height 25
click at [342, 340] on span "Select a Dentist" at bounding box center [320, 336] width 73 height 12
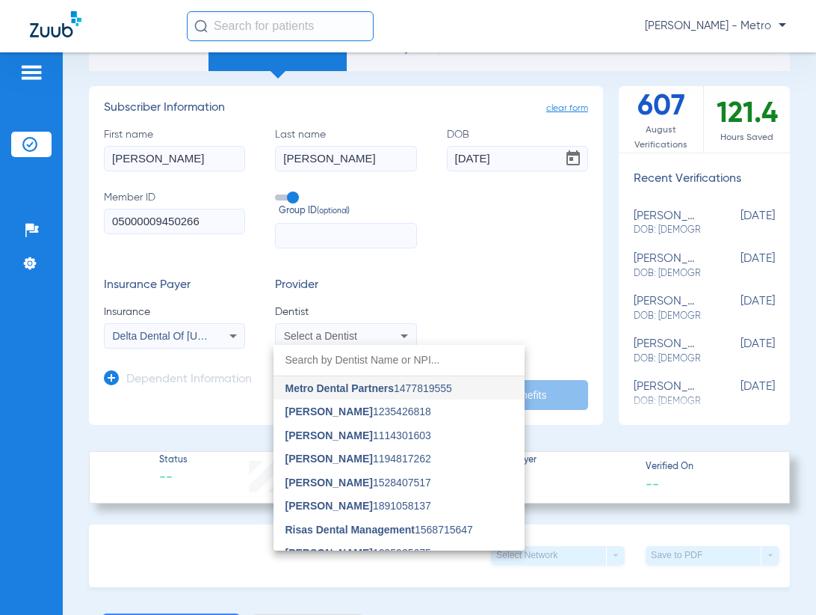
drag, startPoint x: 338, startPoint y: 507, endPoint x: 334, endPoint y: 493, distance: 14.7
click at [338, 504] on span "[PERSON_NAME]" at bounding box center [329, 505] width 87 height 12
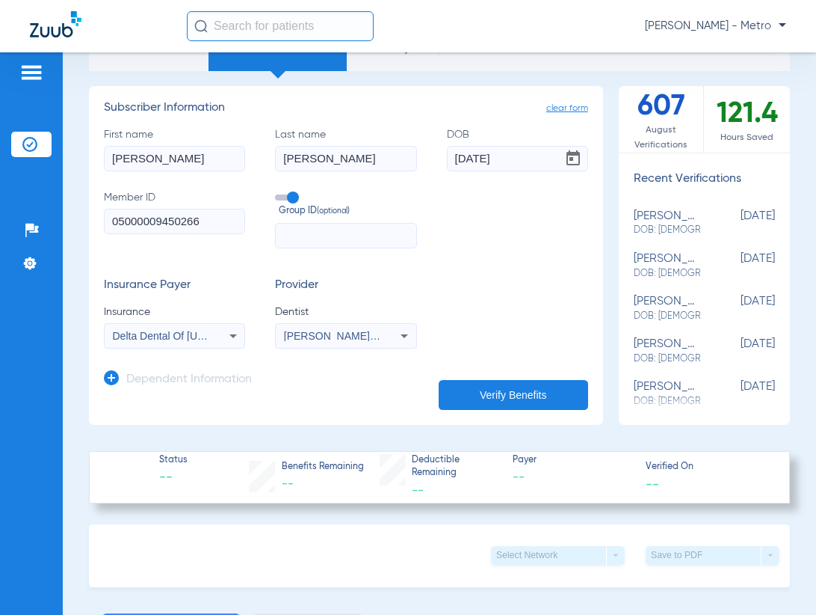
click at [477, 381] on button "Verify Benefits" at bounding box center [514, 395] width 150 height 30
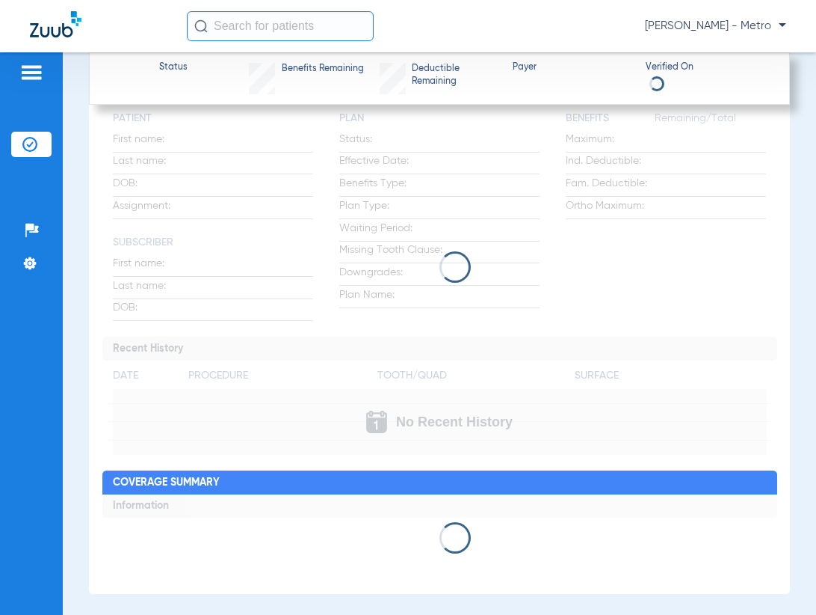
scroll to position [598, 0]
